Goal: Information Seeking & Learning: Learn about a topic

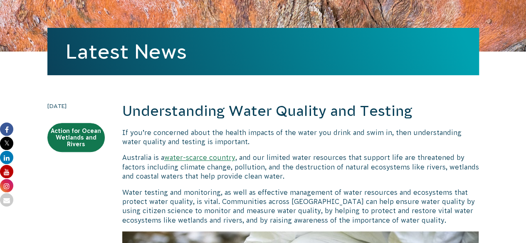
scroll to position [97, 0]
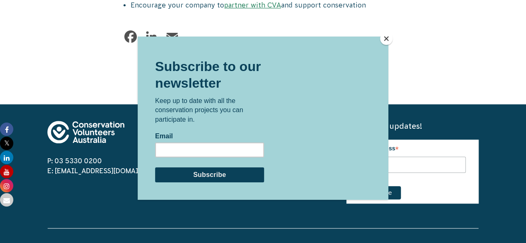
drag, startPoint x: 121, startPoint y: 119, endPoint x: 355, endPoint y: 32, distance: 250.2
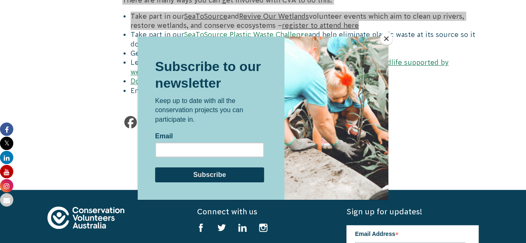
drag, startPoint x: 350, startPoint y: 76, endPoint x: 332, endPoint y: 110, distance: 38.0
click at [332, 110] on div at bounding box center [336, 117] width 104 height 163
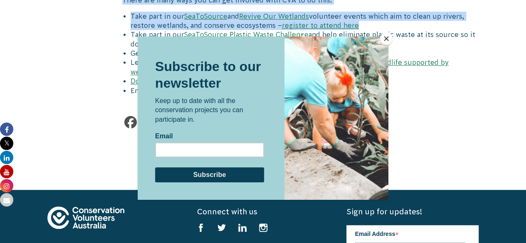
click at [386, 38] on button "Close" at bounding box center [386, 38] width 12 height 12
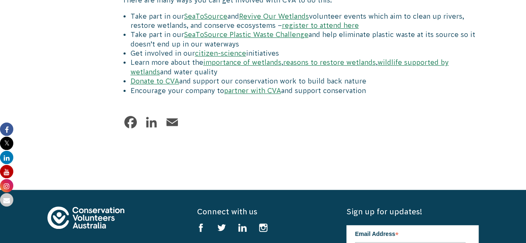
click at [300, 49] on li "Get involved in our citizen-science initiatives" at bounding box center [305, 53] width 348 height 9
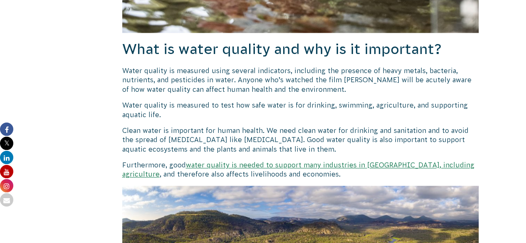
scroll to position [543, 0]
